Goal: Task Accomplishment & Management: Manage account settings

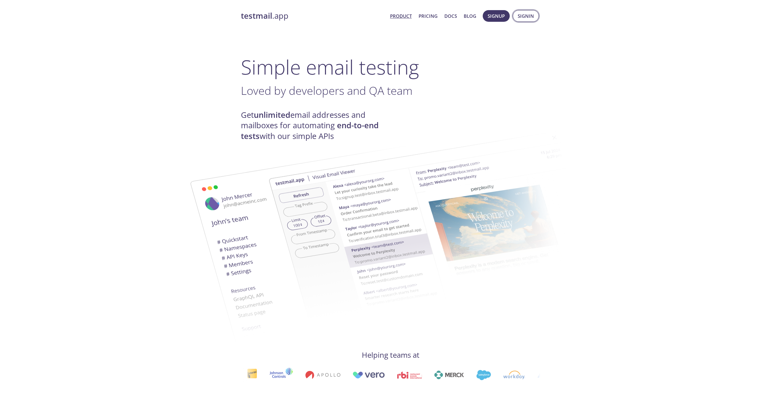
click at [524, 17] on span "Signin" at bounding box center [526, 16] width 16 height 8
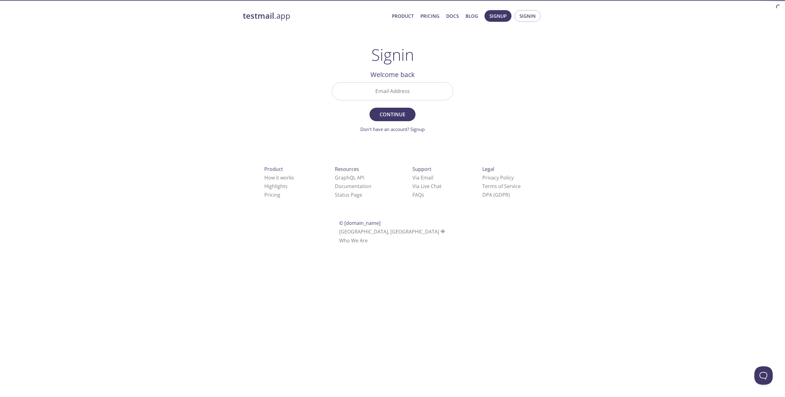
click at [394, 100] on div "Email Address" at bounding box center [392, 91] width 126 height 23
click at [399, 93] on input "Email Address" at bounding box center [392, 91] width 121 height 17
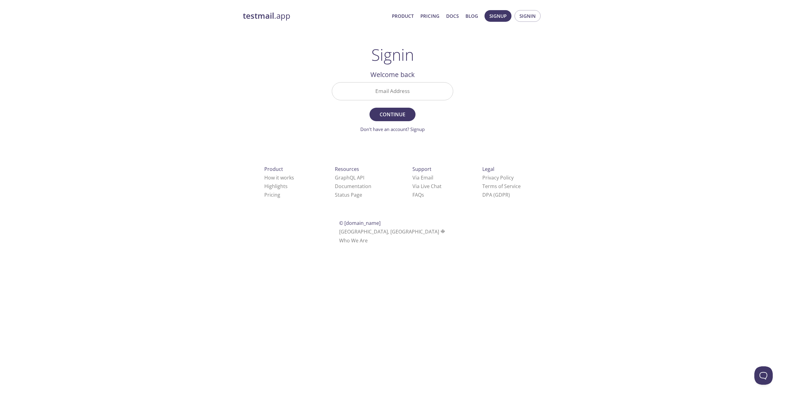
click at [569, 132] on div "testmail .app Product Pricing Docs Blog Signup Signin Signin Welcome back Email…" at bounding box center [392, 134] width 785 height 256
click at [411, 94] on input "Email Address" at bounding box center [392, 91] width 121 height 17
type input "[EMAIL_ADDRESS][DOMAIN_NAME]"
click at [370, 108] on button "Continue" at bounding box center [393, 114] width 46 height 13
click at [411, 94] on input "Signin Security Code" at bounding box center [392, 91] width 121 height 17
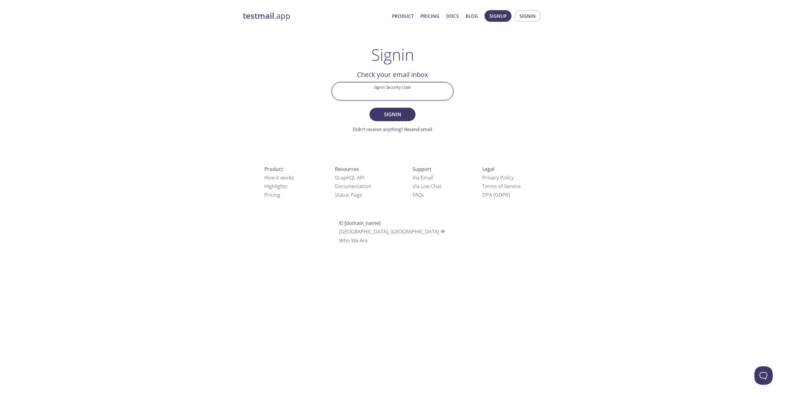
click at [409, 94] on input "Signin Security Code" at bounding box center [392, 91] width 121 height 17
paste input "HX15DL7"
type input "HX15DL7"
click at [398, 114] on span "Signin" at bounding box center [392, 114] width 33 height 9
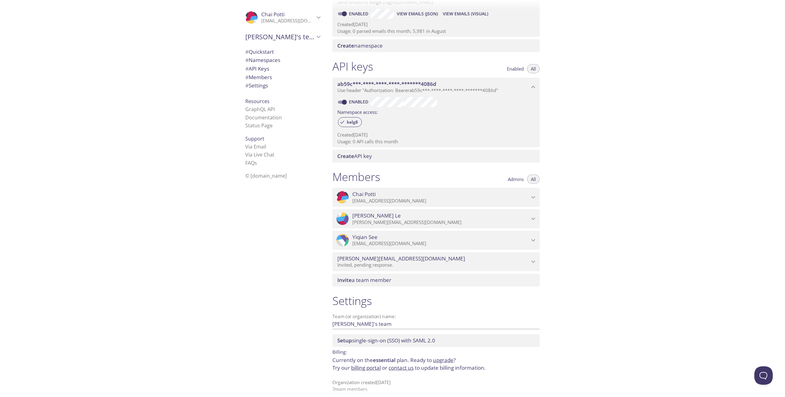
scroll to position [111, 0]
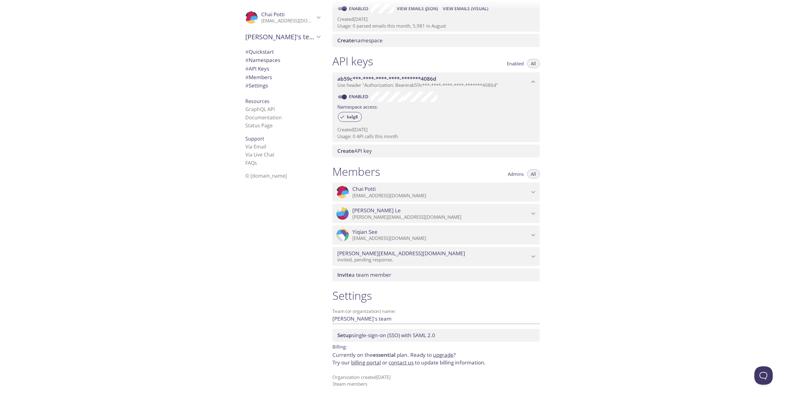
click at [417, 229] on span "Yiqian See" at bounding box center [440, 232] width 177 height 7
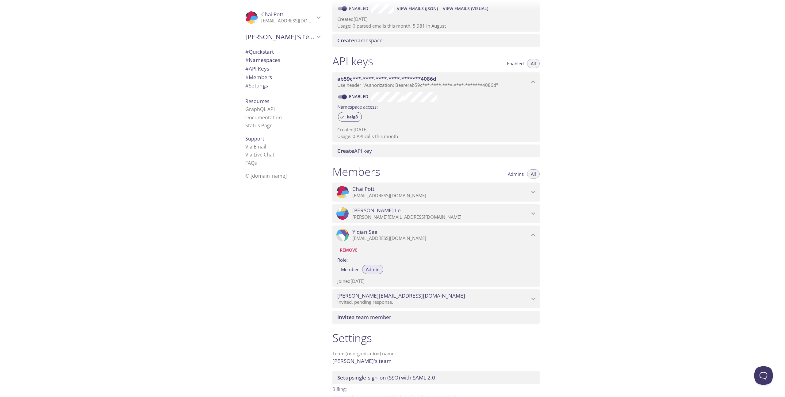
click at [435, 234] on span "Yiqian See" at bounding box center [440, 232] width 177 height 7
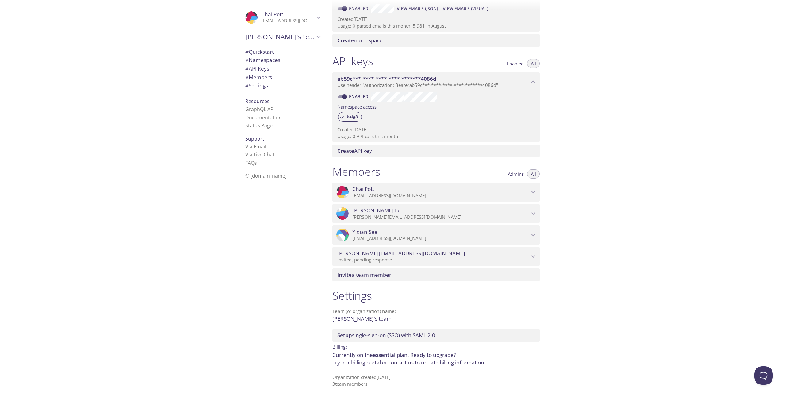
click at [366, 362] on link "billing portal" at bounding box center [366, 362] width 30 height 7
